Goal: Find contact information: Find contact information

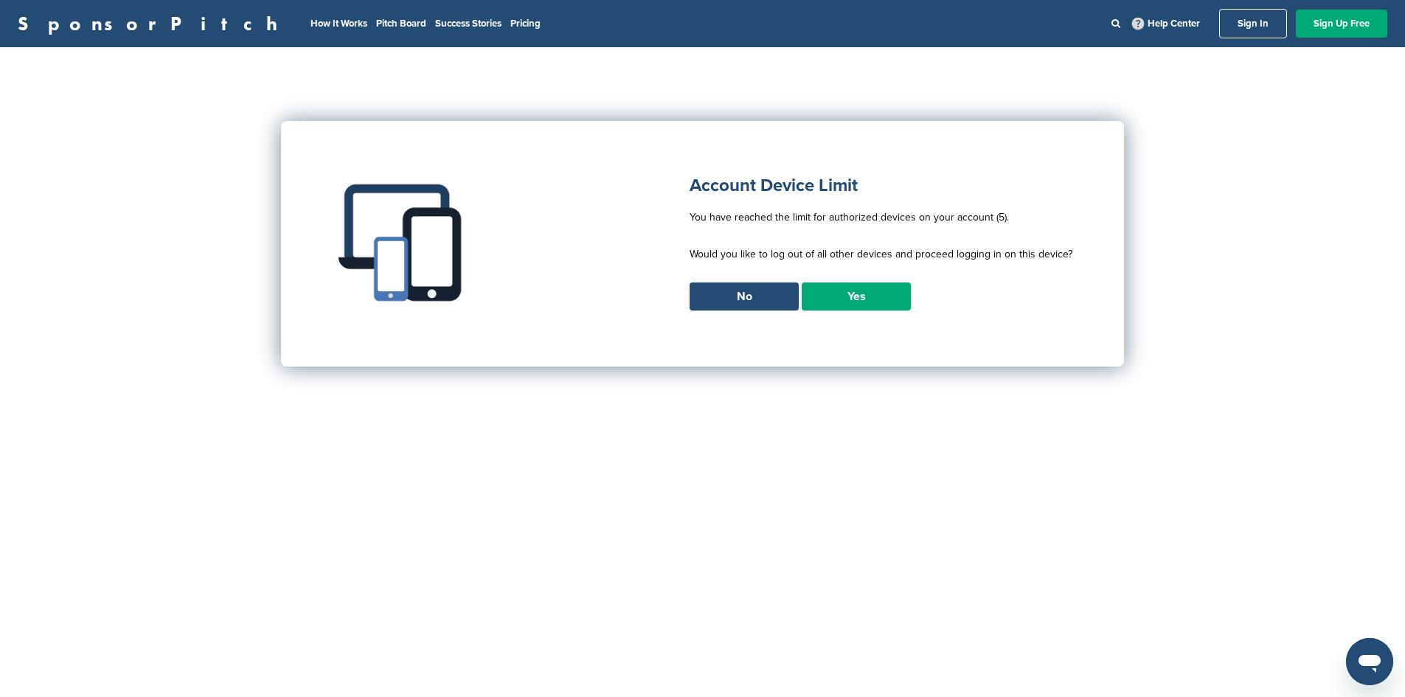
click at [857, 296] on link "Yes" at bounding box center [855, 296] width 109 height 28
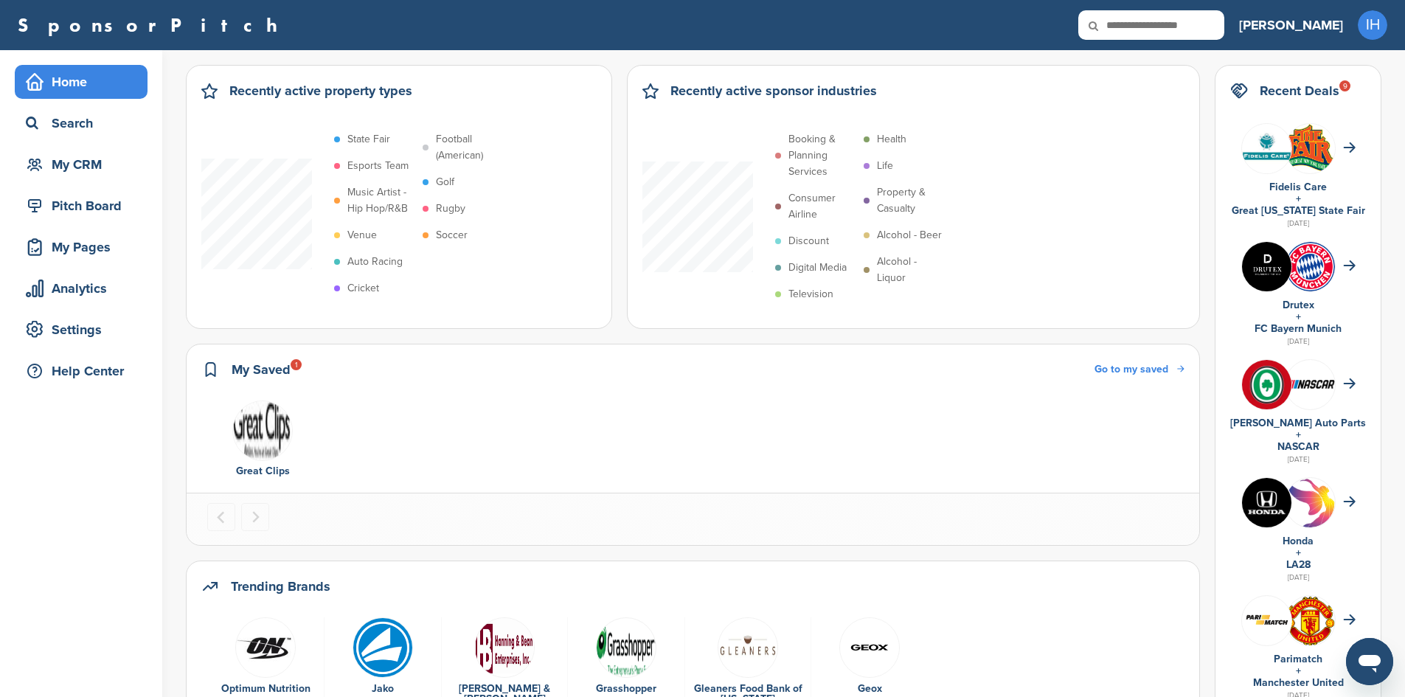
click at [1224, 24] on input "text" at bounding box center [1151, 24] width 146 height 29
type input "**********"
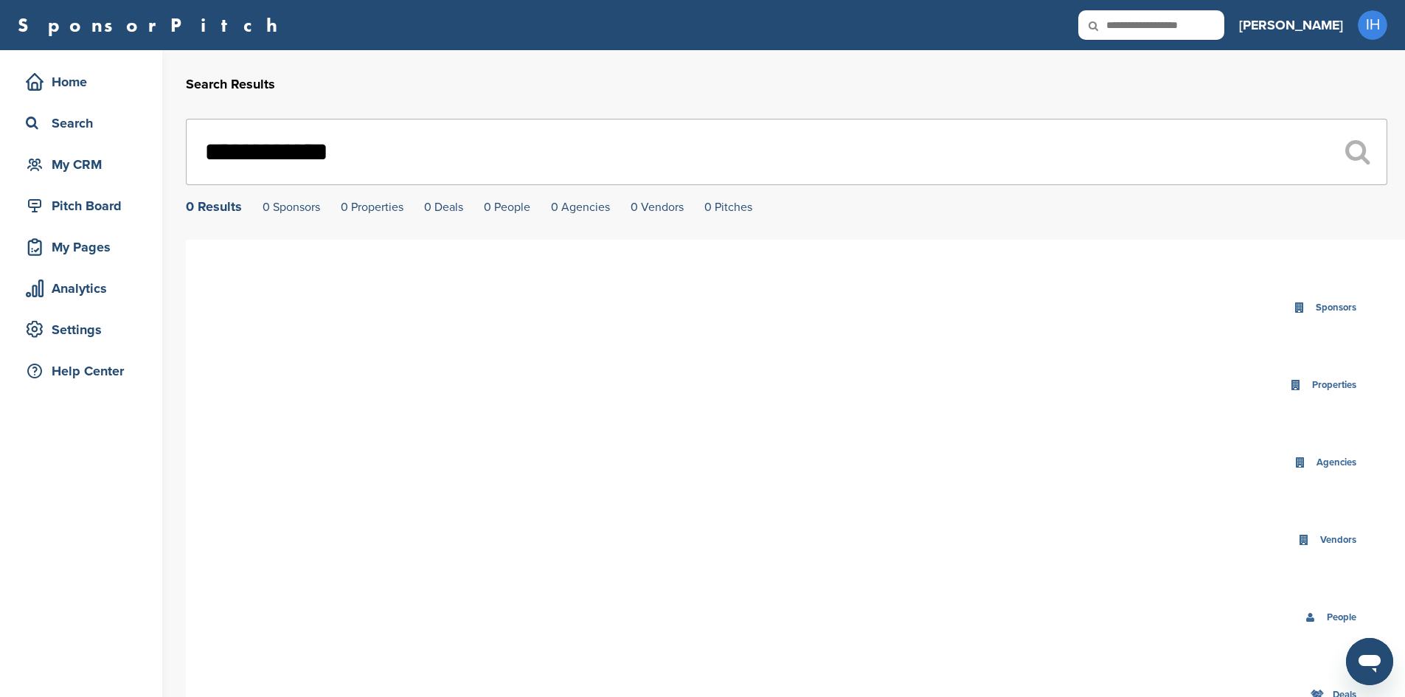
drag, startPoint x: 434, startPoint y: 167, endPoint x: 282, endPoint y: 160, distance: 152.8
click at [282, 160] on input "**********" at bounding box center [786, 152] width 1201 height 66
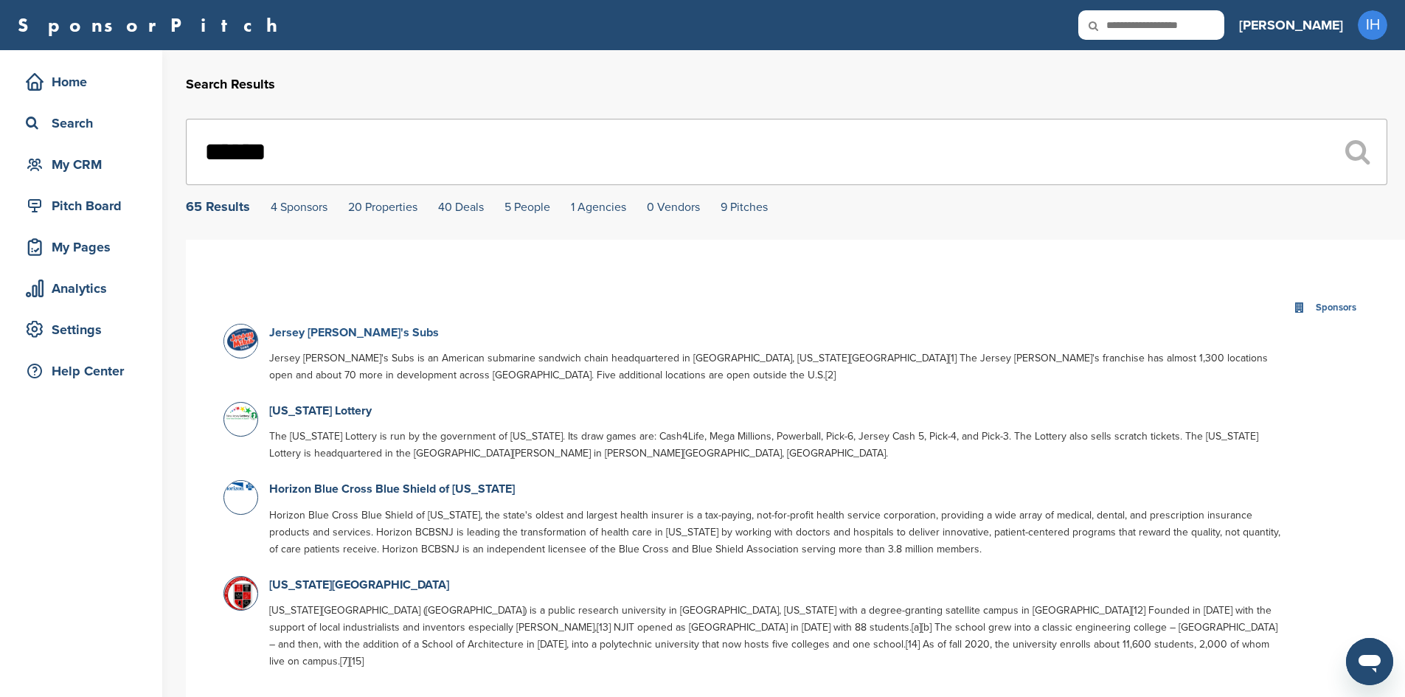
type input "******"
click at [348, 336] on link "Jersey Mike's Subs" at bounding box center [354, 332] width 170 height 15
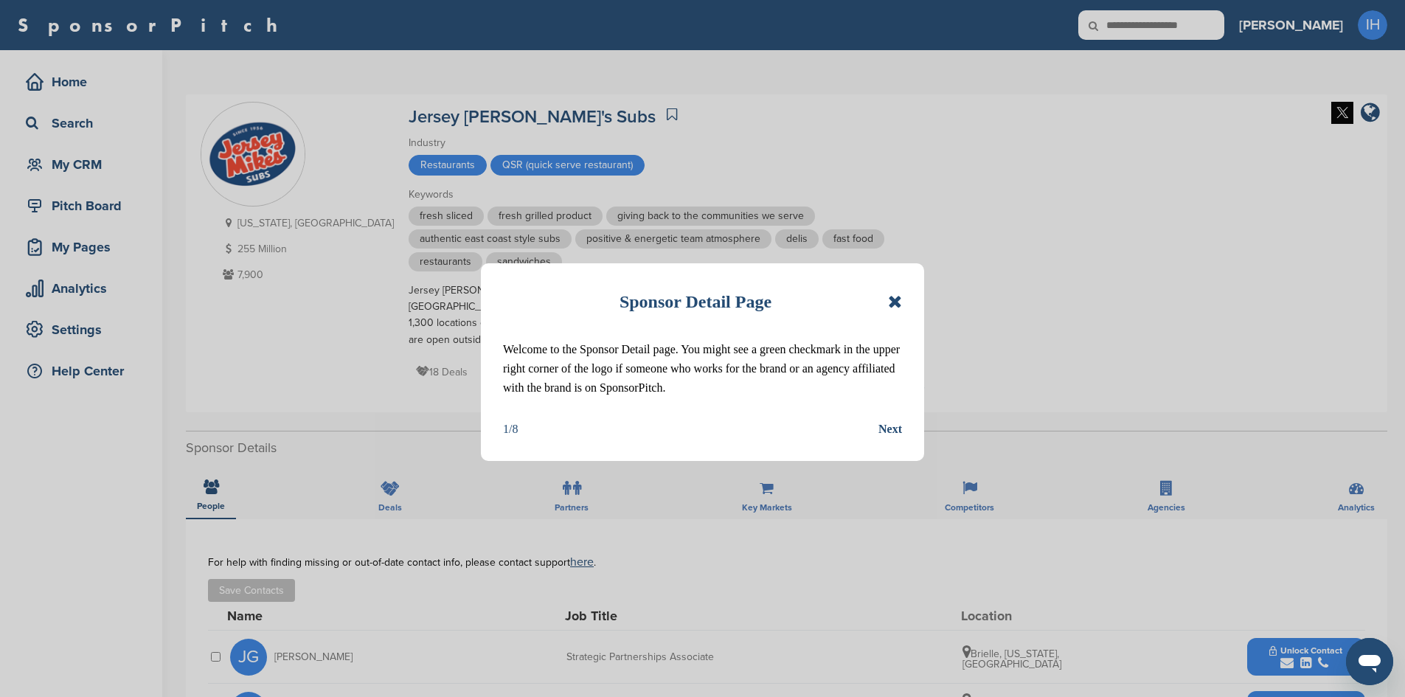
click at [894, 300] on icon at bounding box center [895, 302] width 14 height 18
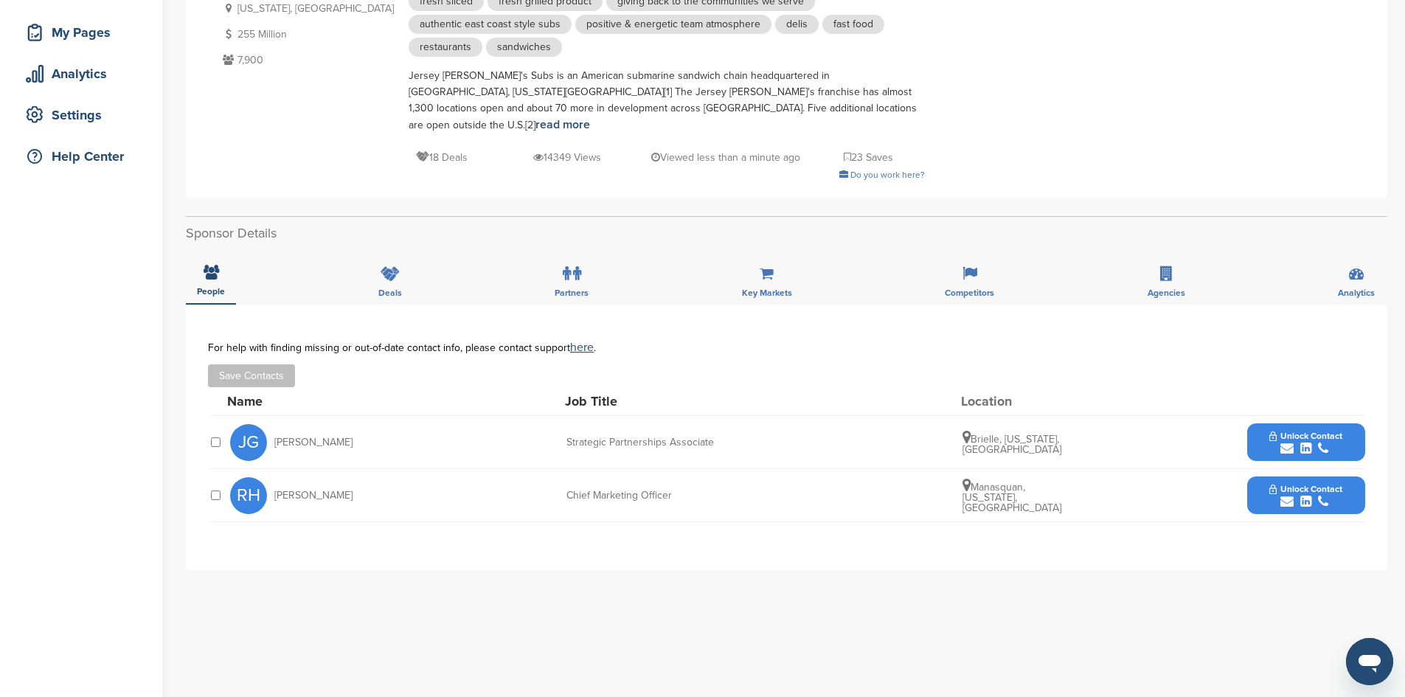
scroll to position [221, 0]
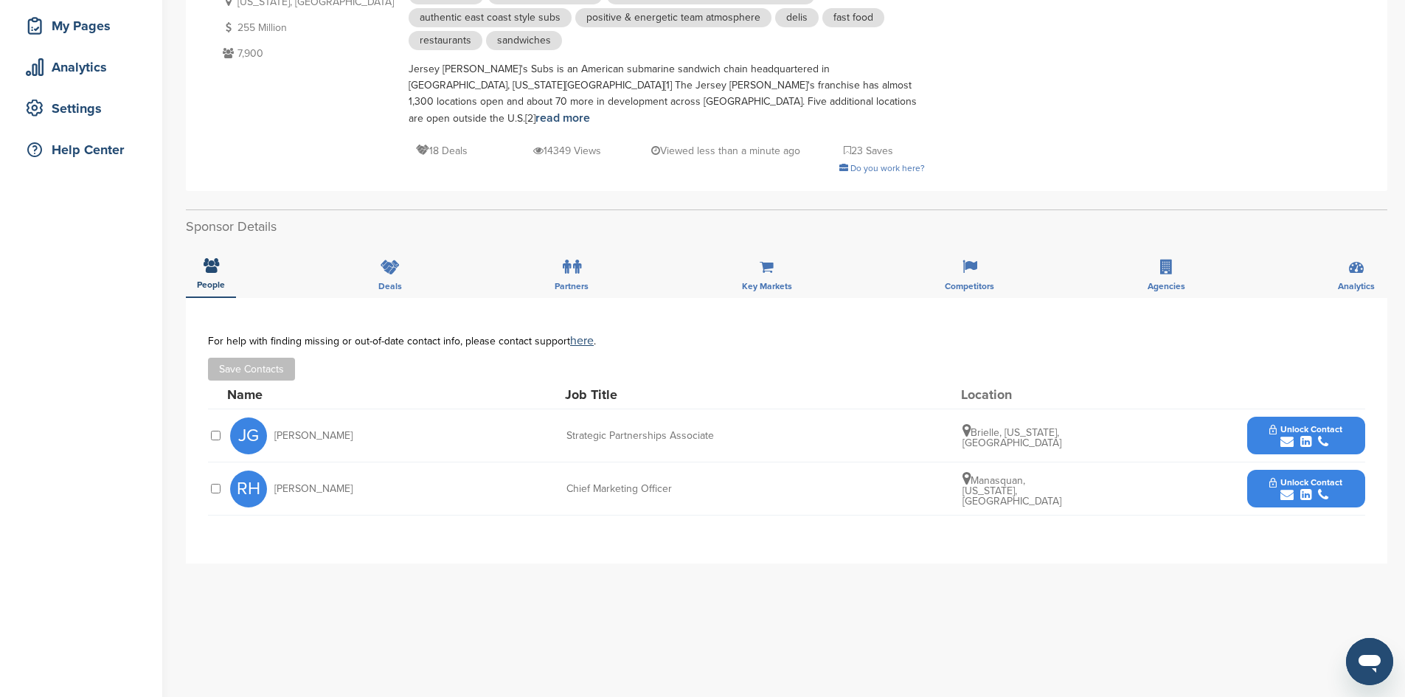
click at [1297, 435] on div "submit" at bounding box center [1305, 442] width 73 height 14
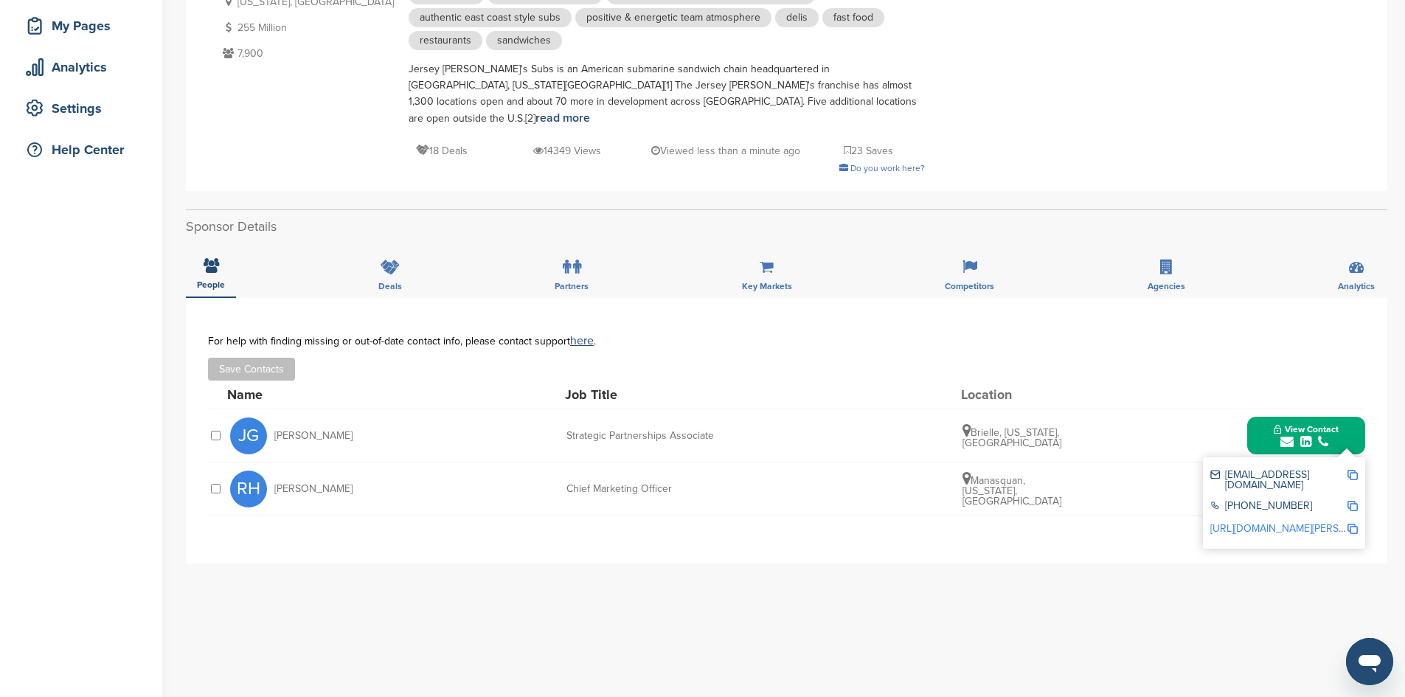
click at [947, 596] on div "**********" at bounding box center [786, 593] width 1201 height 590
click at [1135, 497] on div "RH Rich Hope Chief Marketing Officer Manasquan, New Jersey, United States Unloc…" at bounding box center [797, 488] width 1135 height 52
click at [1313, 424] on span "View Contact" at bounding box center [1305, 429] width 65 height 10
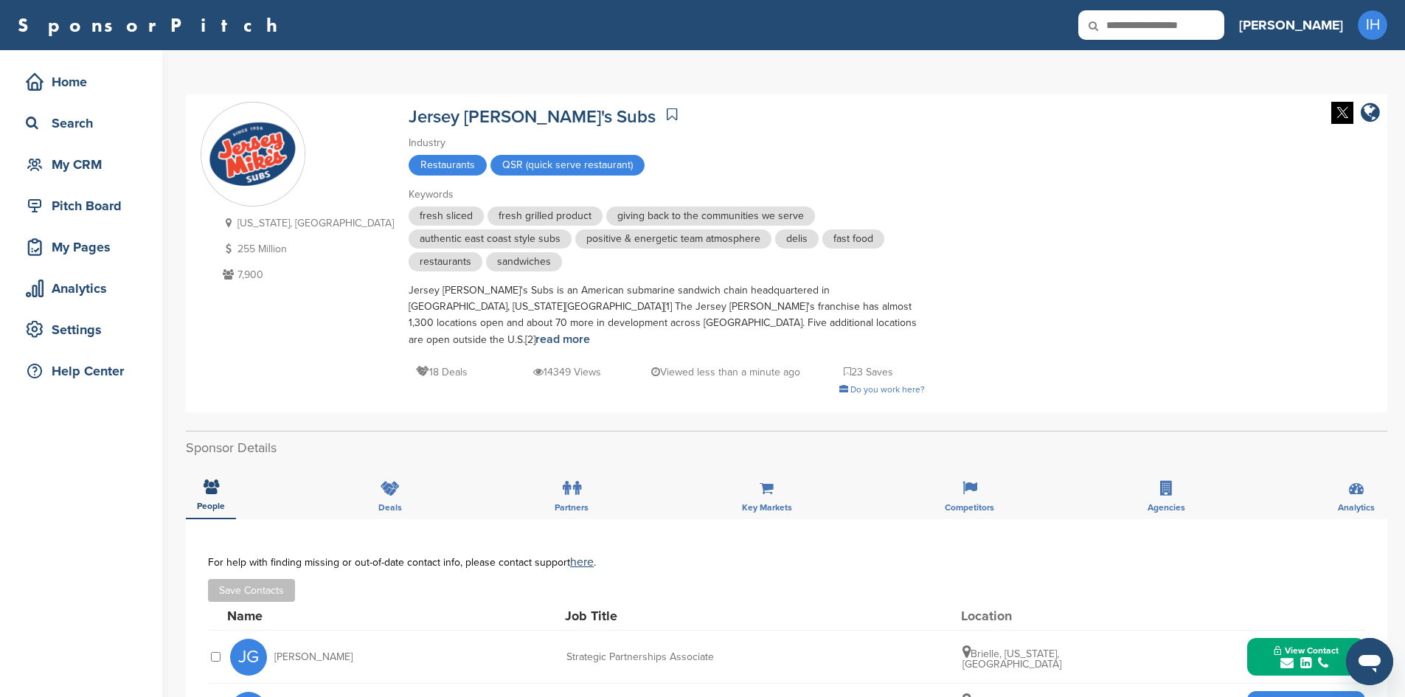
click at [1128, 25] on icon at bounding box center [1103, 25] width 50 height 31
click at [1204, 21] on input "text" at bounding box center [1151, 24] width 146 height 29
type input "**********"
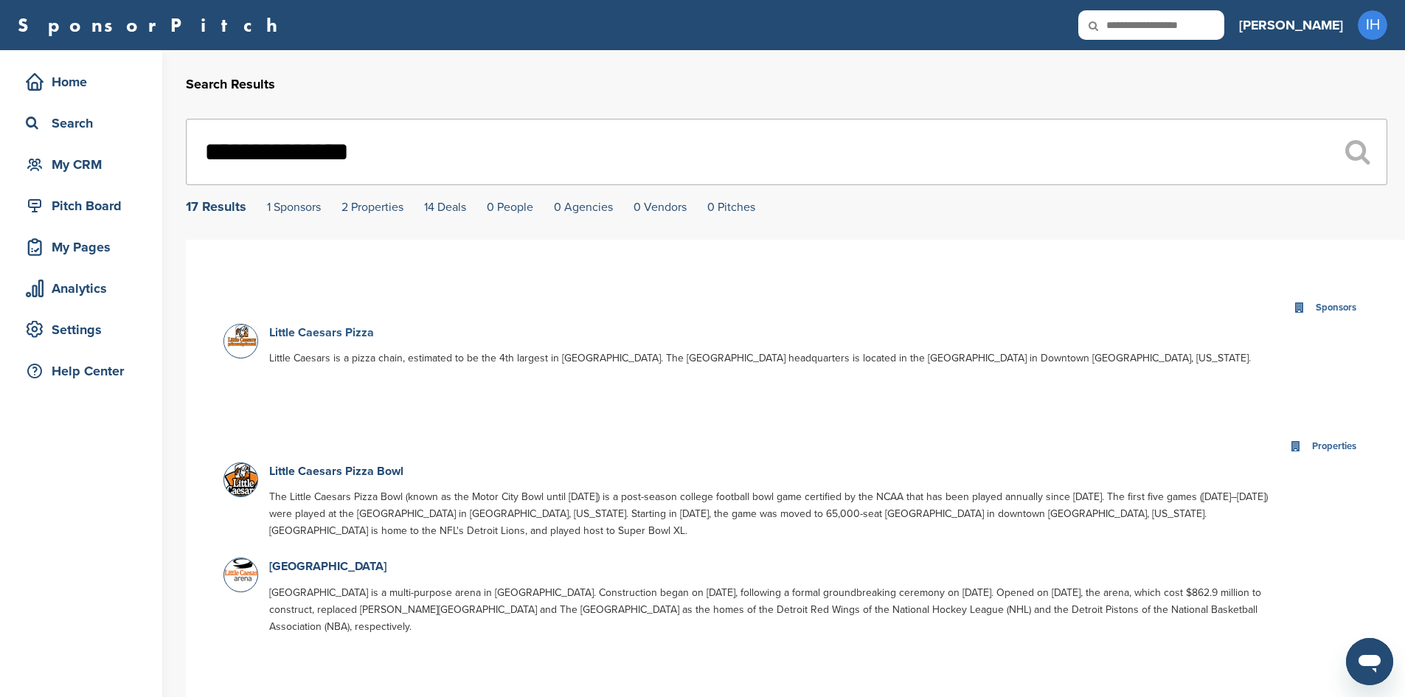
click at [345, 338] on link "Little Caesars Pizza" at bounding box center [321, 332] width 105 height 15
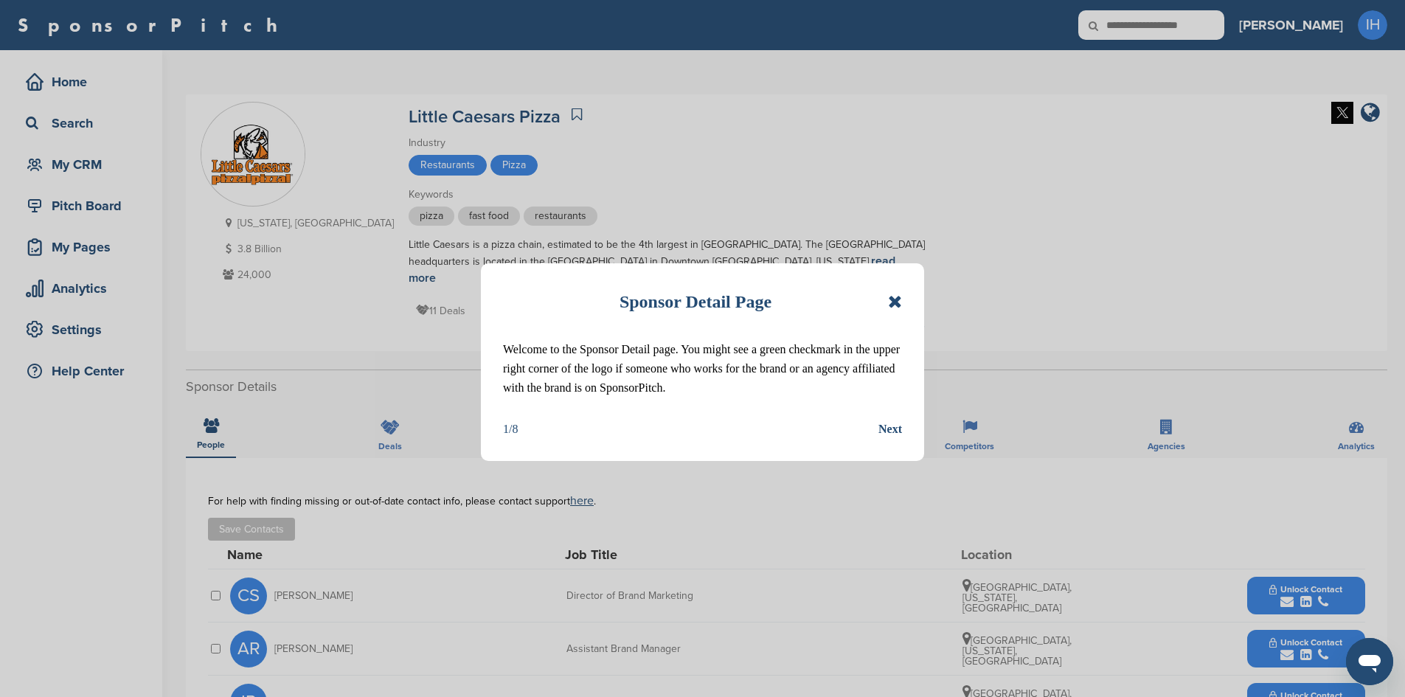
click at [890, 297] on icon at bounding box center [895, 302] width 14 height 18
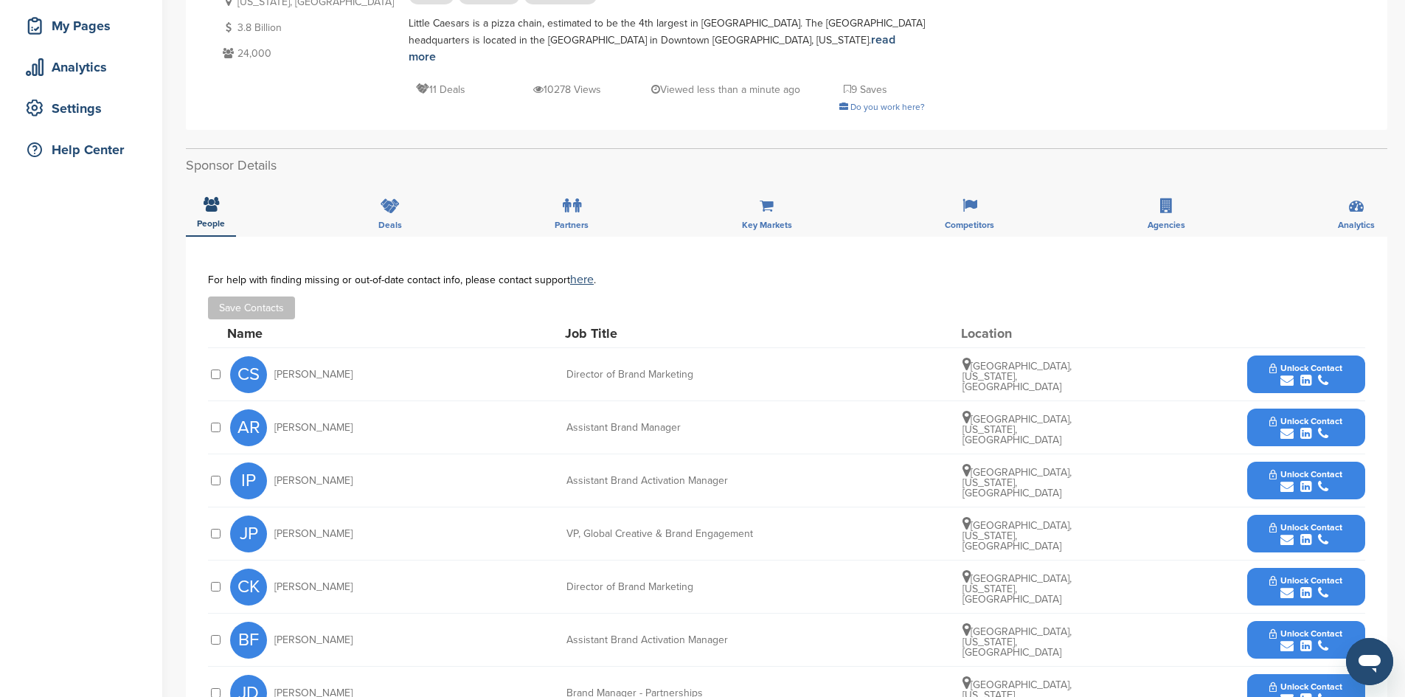
scroll to position [295, 0]
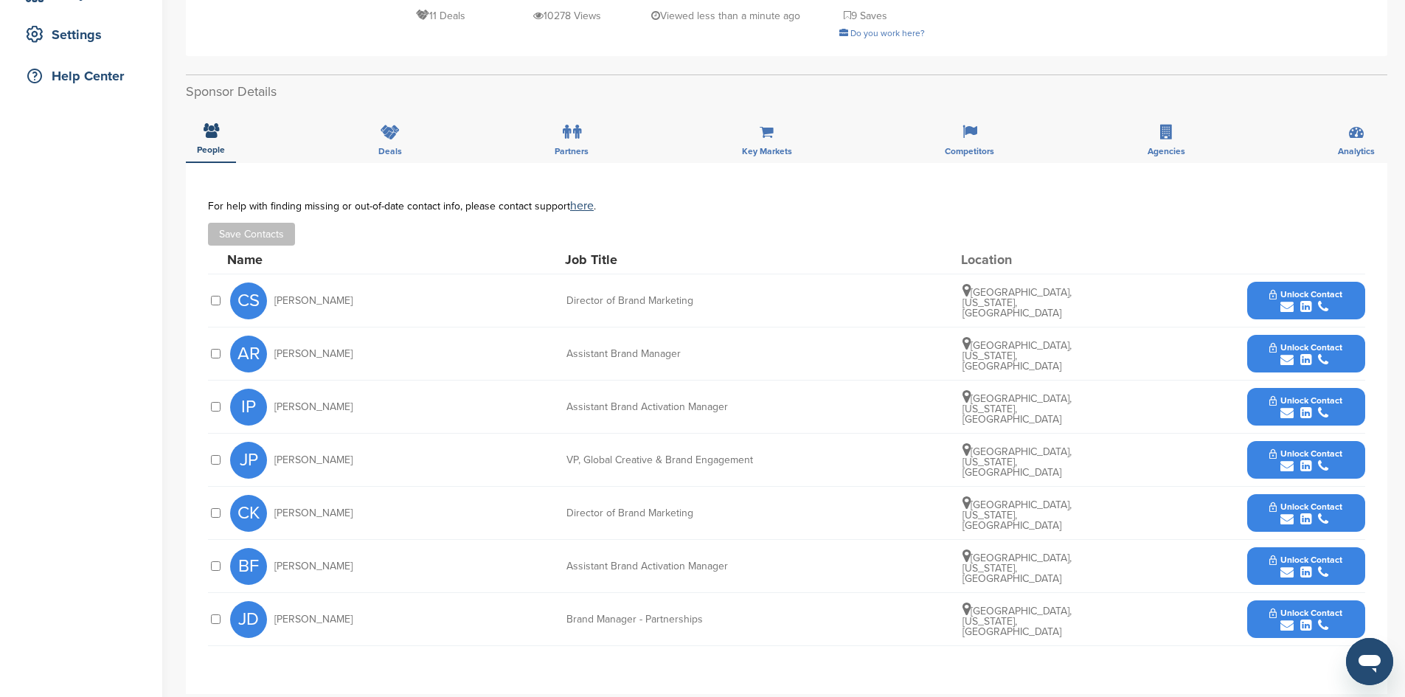
click at [1309, 619] on icon "submit" at bounding box center [1305, 625] width 11 height 13
click at [1299, 289] on span "Unlock Contact" at bounding box center [1305, 294] width 73 height 10
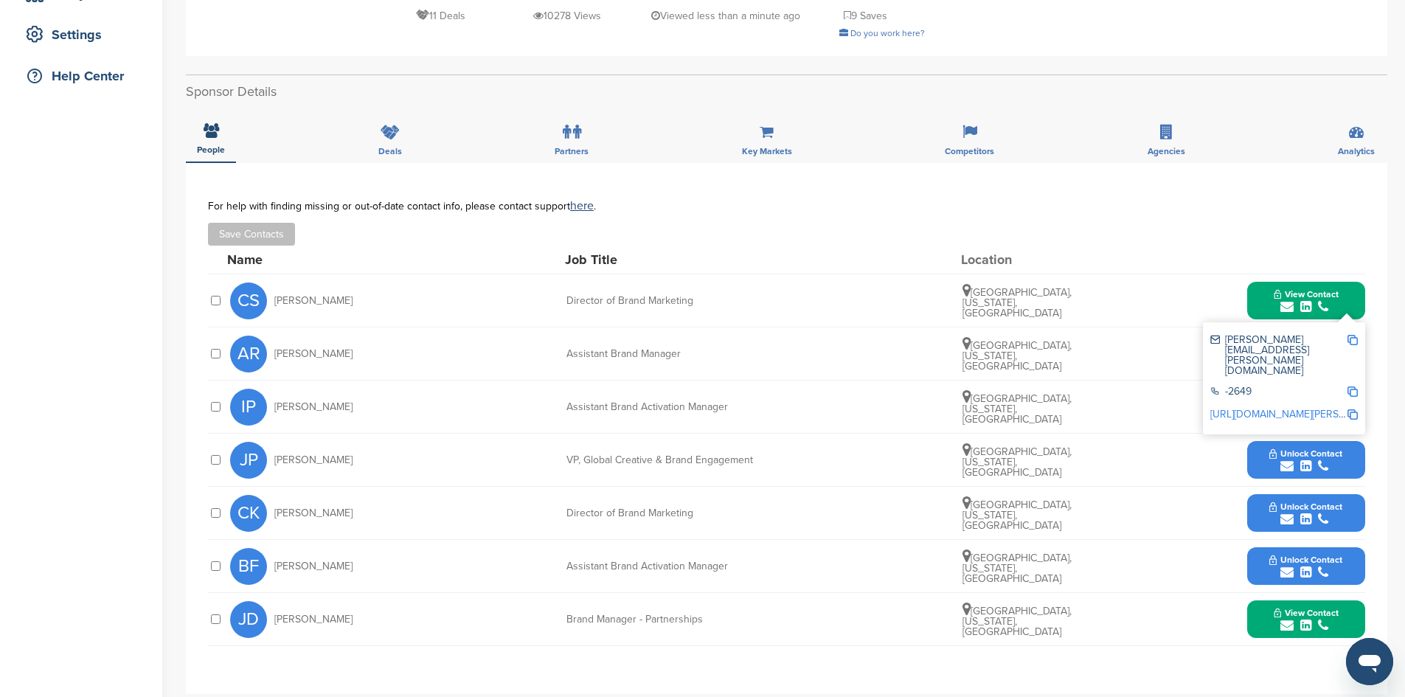
click at [1298, 608] on span "View Contact" at bounding box center [1305, 613] width 65 height 10
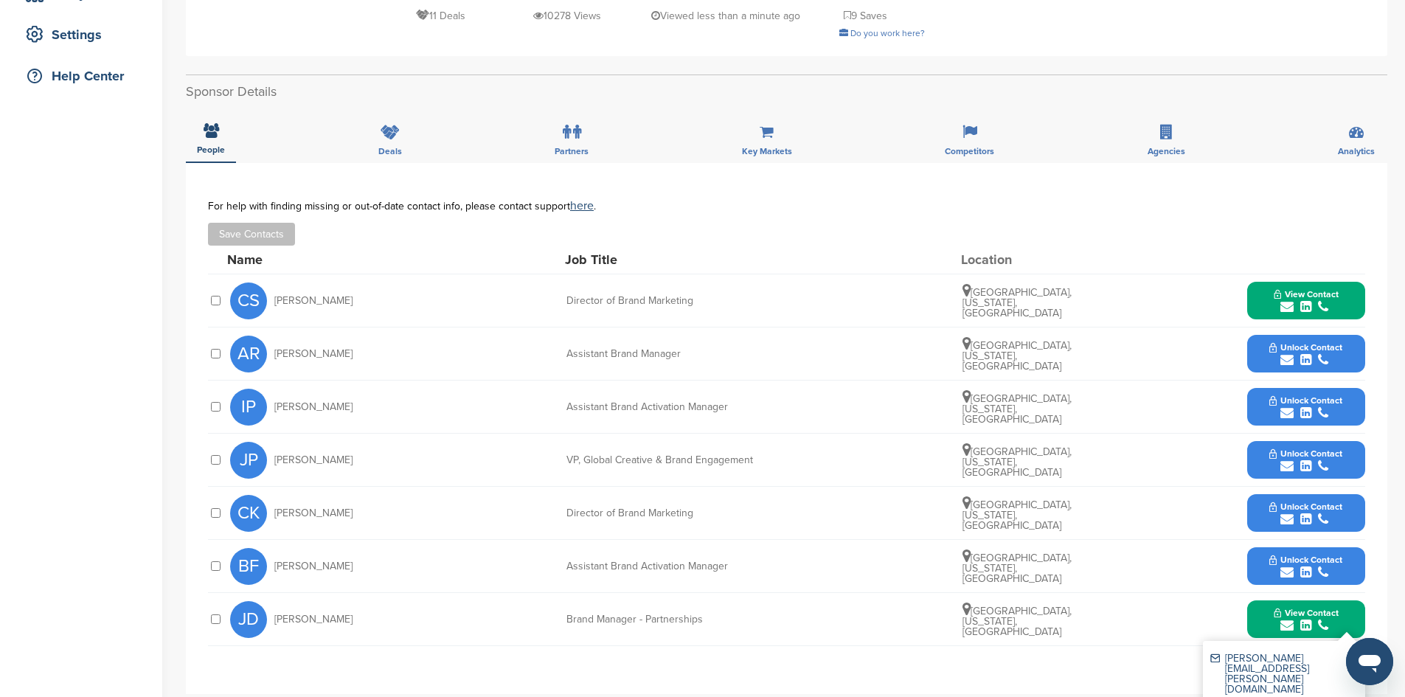
click at [1350, 653] on img at bounding box center [1352, 658] width 10 height 10
drag, startPoint x: 1349, startPoint y: 639, endPoint x: 1326, endPoint y: 639, distance: 23.6
click at [1349, 653] on img at bounding box center [1352, 658] width 10 height 10
click at [1282, 300] on icon "submit" at bounding box center [1286, 306] width 13 height 13
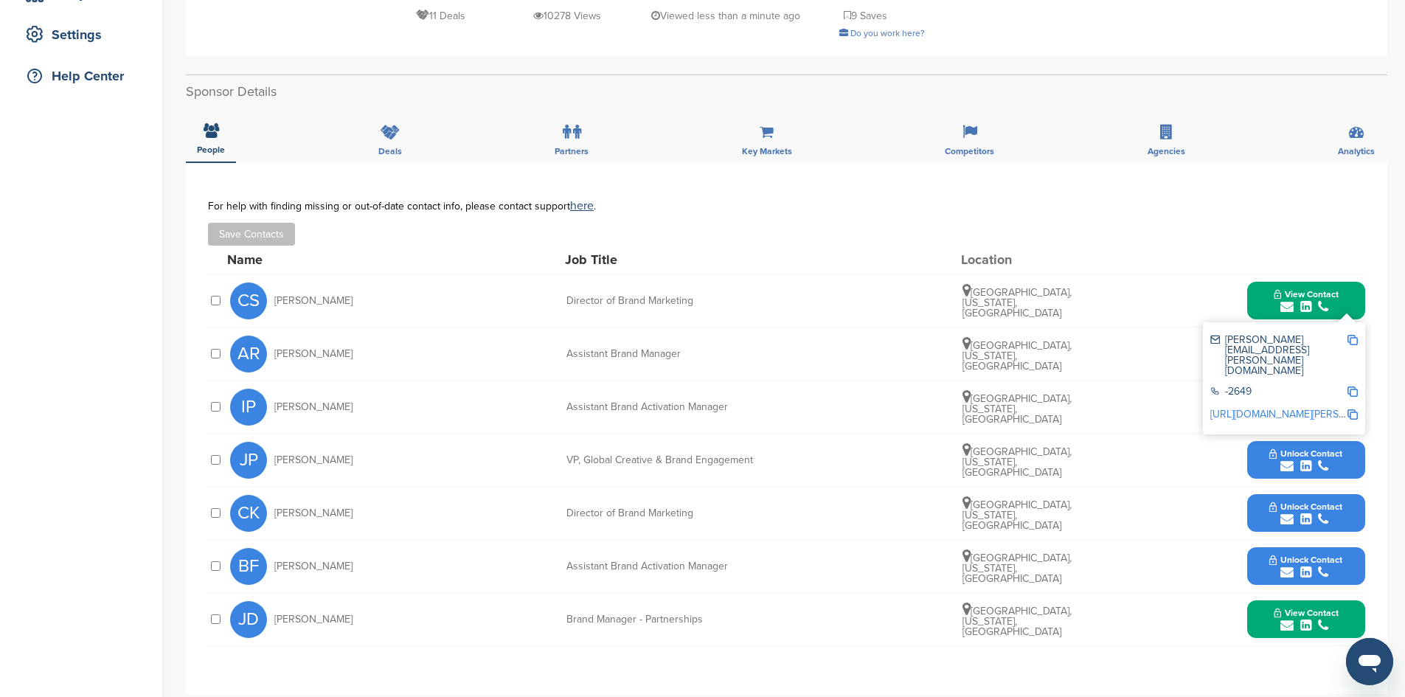
click at [1357, 322] on div "[PERSON_NAME][EMAIL_ADDRESS][PERSON_NAME][DOMAIN_NAME] -2649 [URL][DOMAIN_NAME]…" at bounding box center [1284, 378] width 162 height 112
click at [1354, 335] on img at bounding box center [1352, 340] width 10 height 10
